Goal: Navigation & Orientation: Find specific page/section

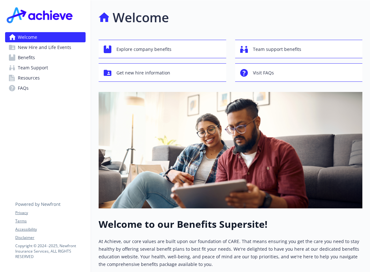
click at [26, 145] on div "Welcome New Hire and Life Events Benefits Team Support Resources FAQs Privacy T…" at bounding box center [45, 229] width 91 height 459
